Goal: Find specific page/section: Find specific page/section

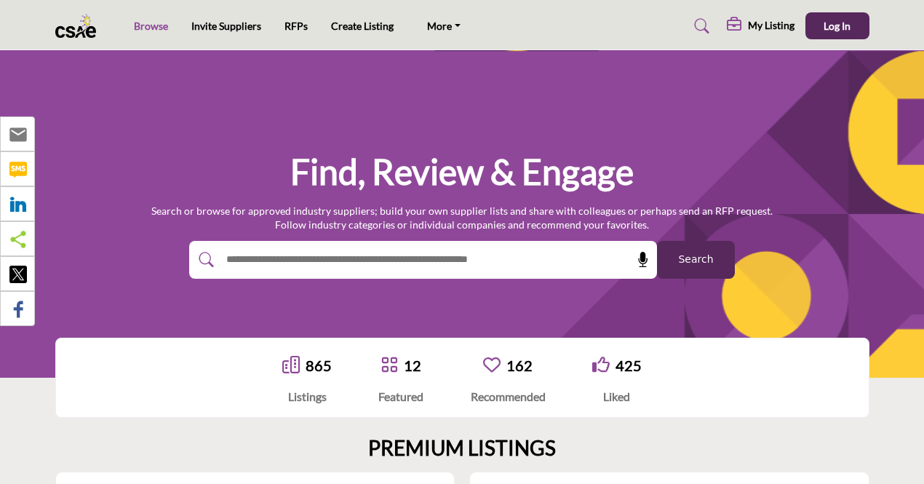
click at [143, 28] on link "Browse" at bounding box center [151, 26] width 34 height 12
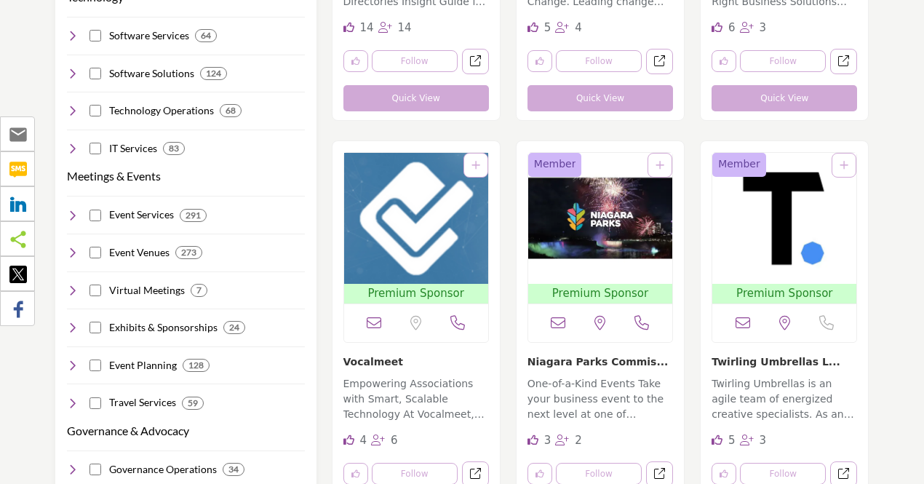
scroll to position [637, 0]
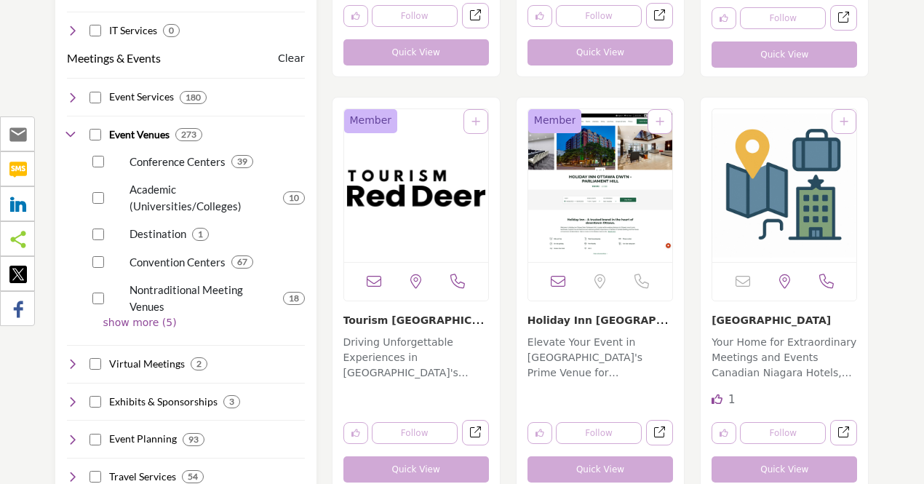
scroll to position [733, 0]
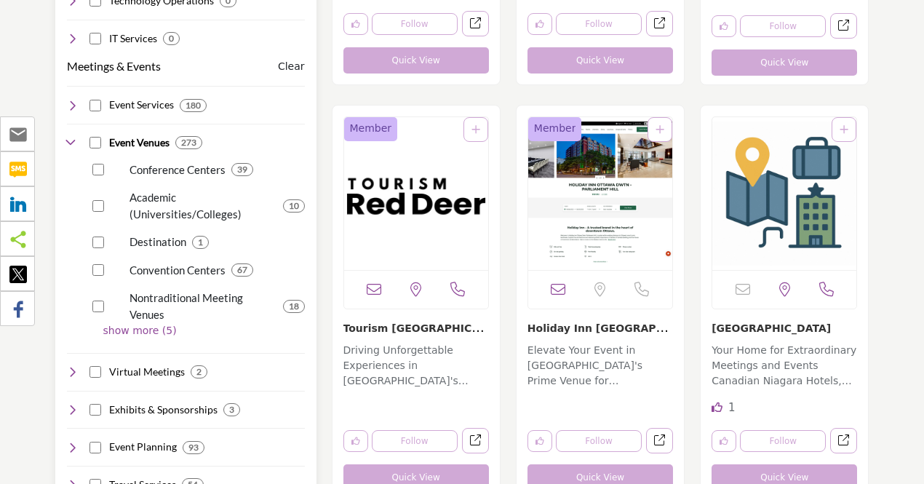
click at [113, 322] on div "Meetings & Events Clear Event Services 180 0 0 0 2 0 show more (16) 3" at bounding box center [186, 271] width 238 height 442
click at [118, 323] on p "show more (5)" at bounding box center [204, 330] width 202 height 15
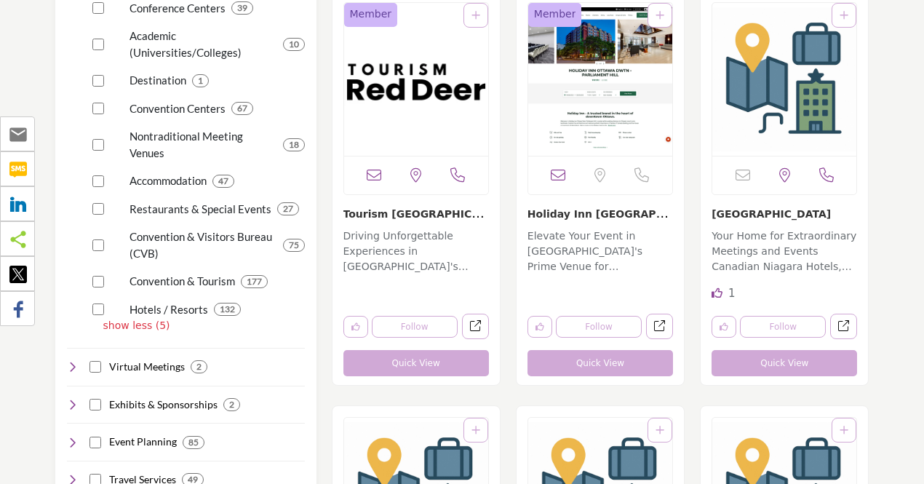
scroll to position [909, 0]
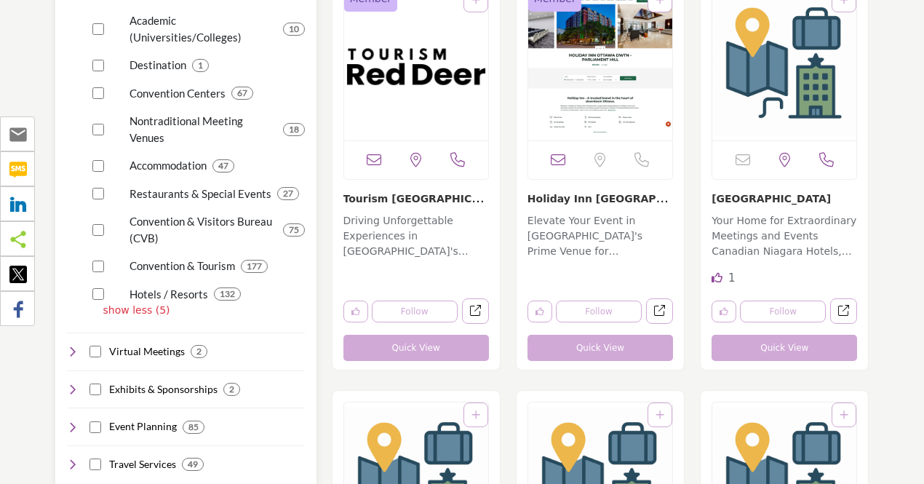
click at [90, 222] on div "Convention & Visitors Bureau (CVB) 75" at bounding box center [196, 224] width 218 height 44
click at [95, 220] on div "Convention & Visitors Bureau (CVB) 75" at bounding box center [196, 224] width 218 height 44
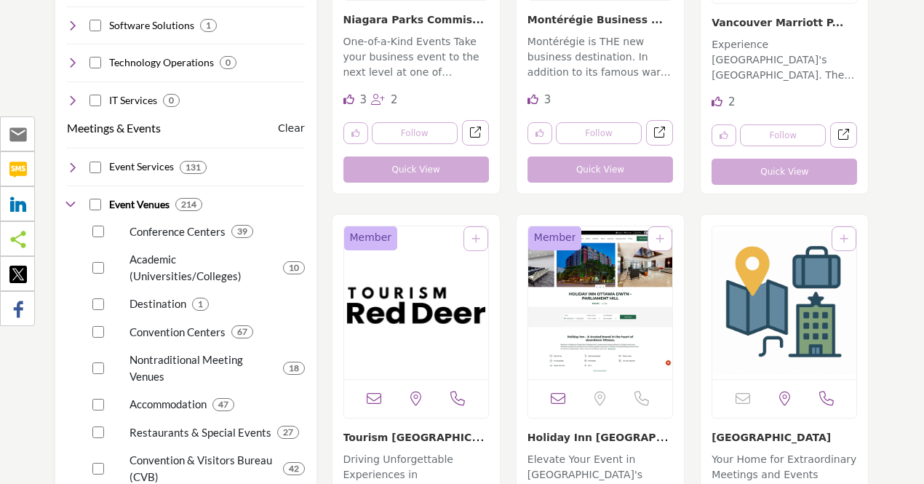
scroll to position [693, 0]
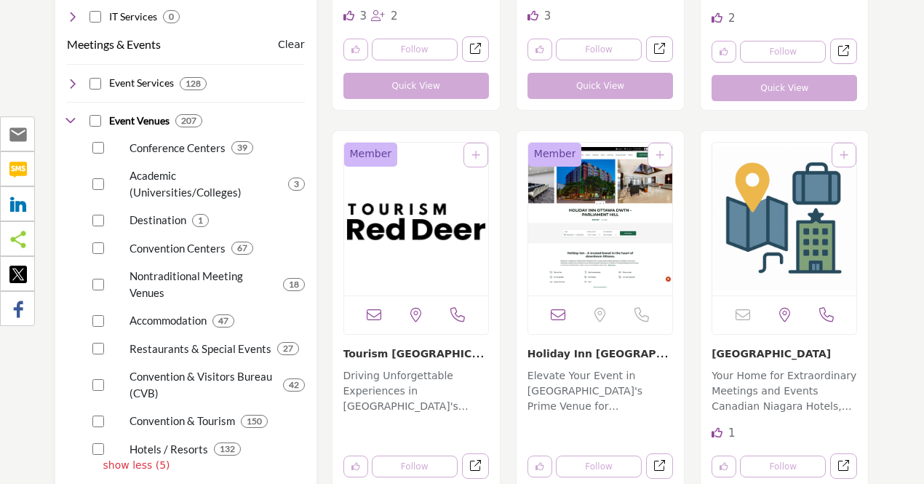
scroll to position [761, 0]
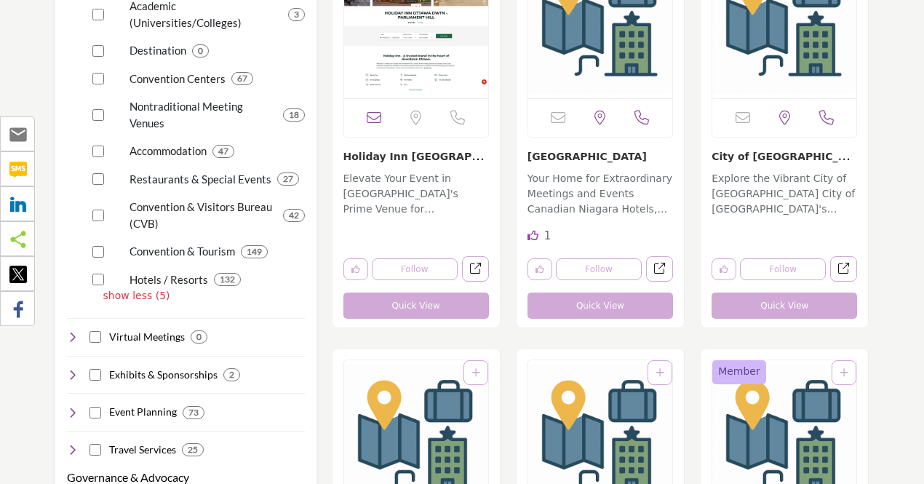
scroll to position [896, 0]
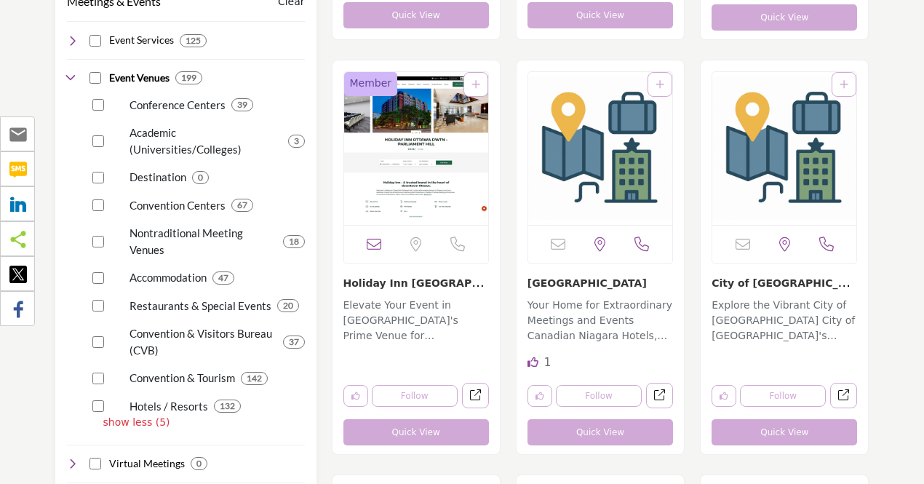
scroll to position [805, 0]
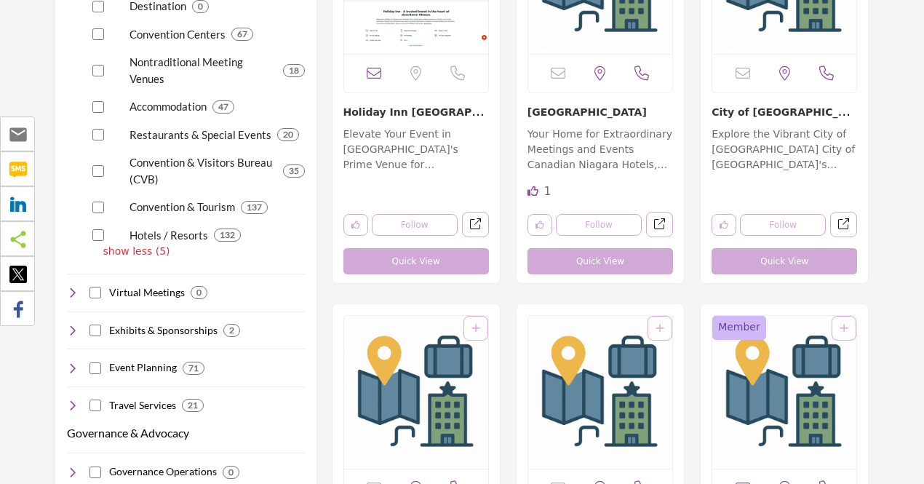
scroll to position [982, 0]
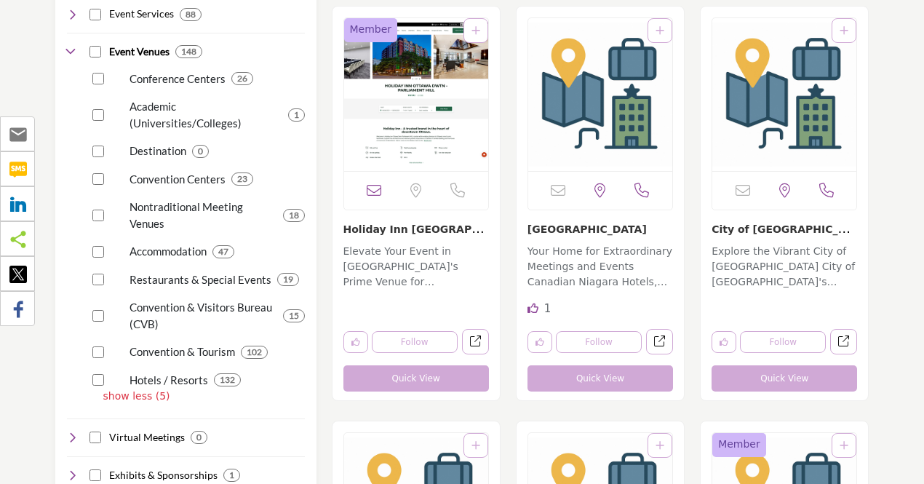
scroll to position [845, 0]
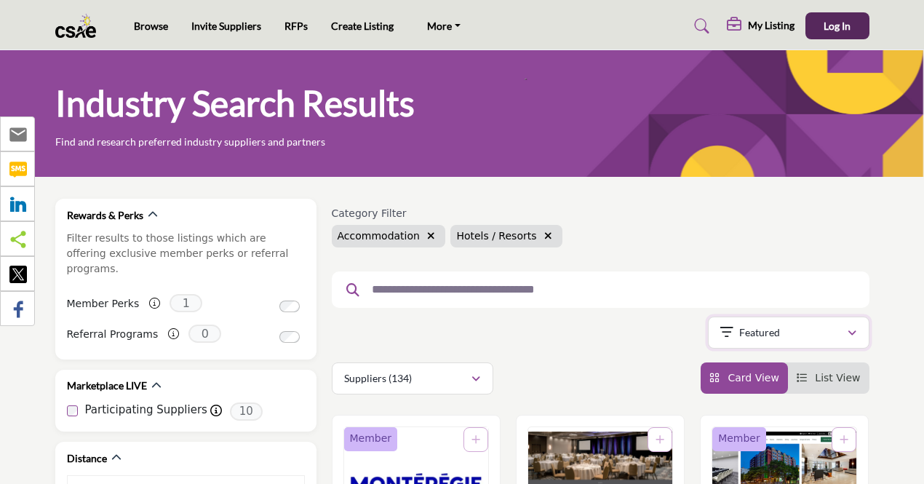
click at [855, 332] on icon "button" at bounding box center [852, 333] width 9 height 10
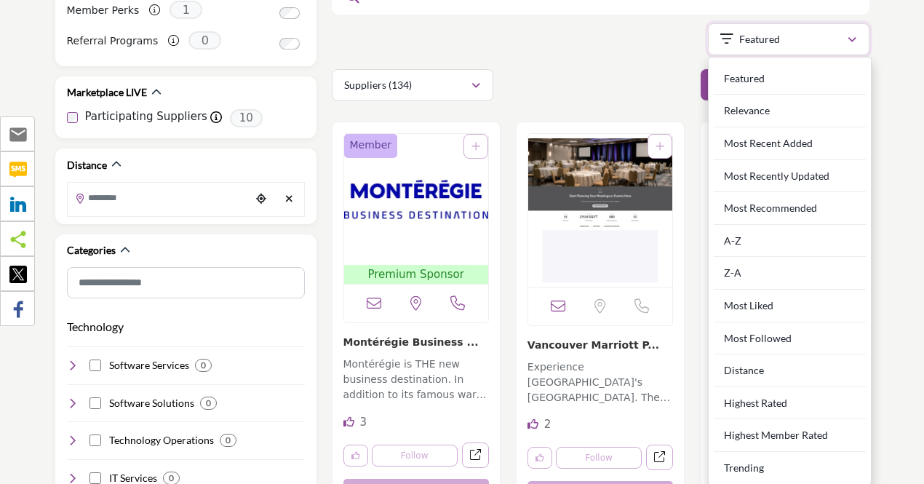
scroll to position [339, 0]
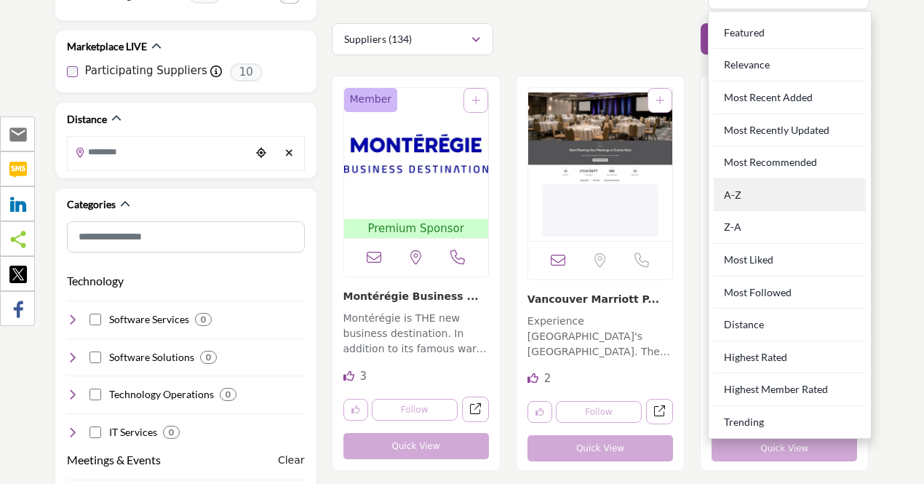
click at [776, 195] on div "A-Z" at bounding box center [790, 195] width 152 height 33
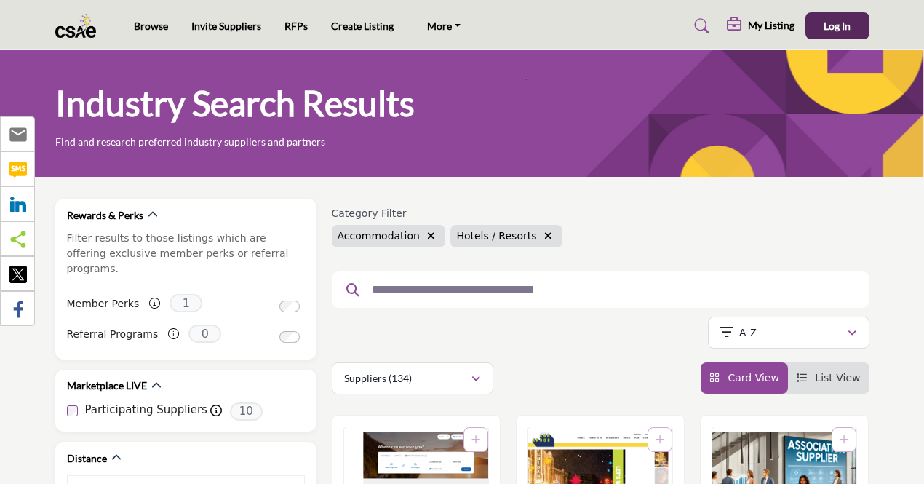
click at [530, 289] on input "text" at bounding box center [594, 289] width 461 height 19
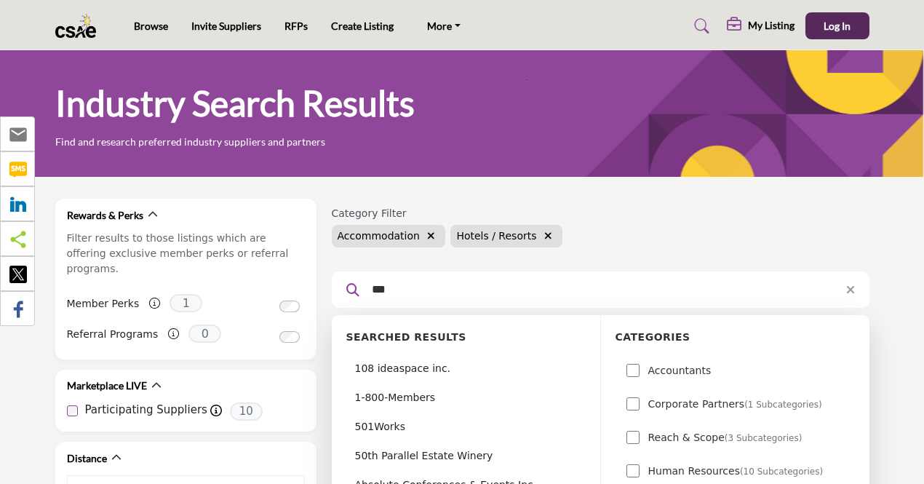
type input "****"
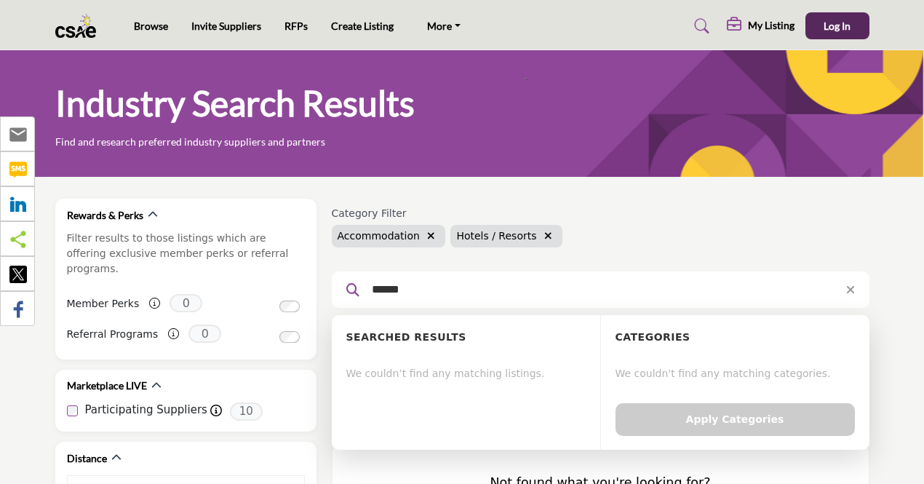
type input "******"
